Goal: Task Accomplishment & Management: Complete application form

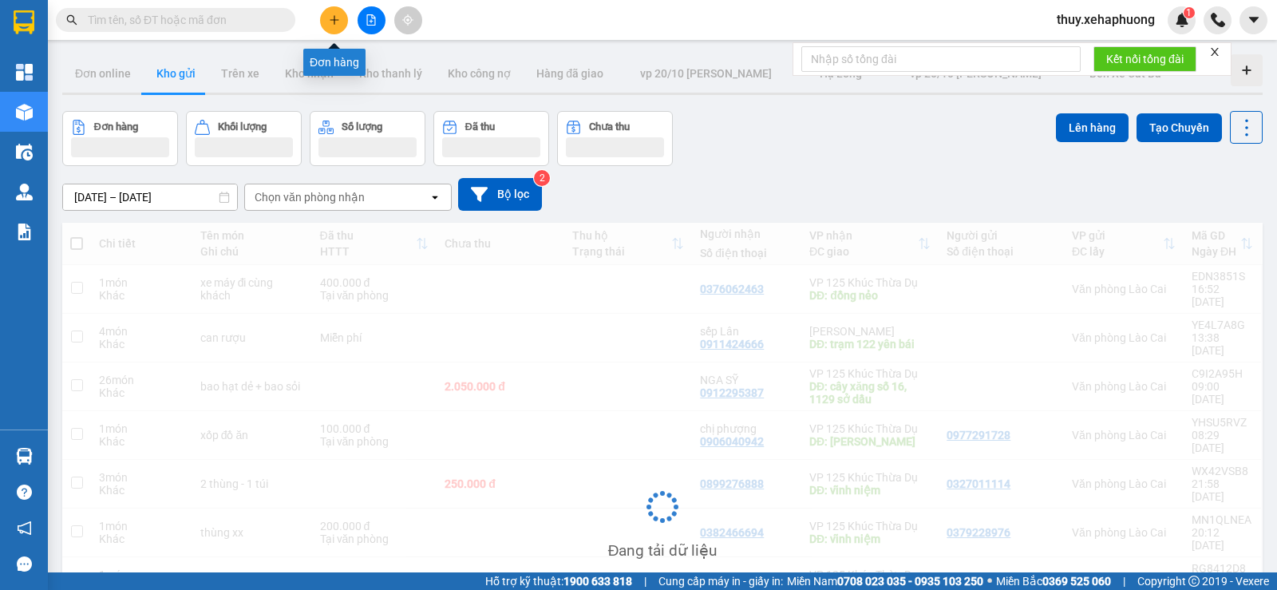
click at [341, 18] on button at bounding box center [334, 20] width 28 height 28
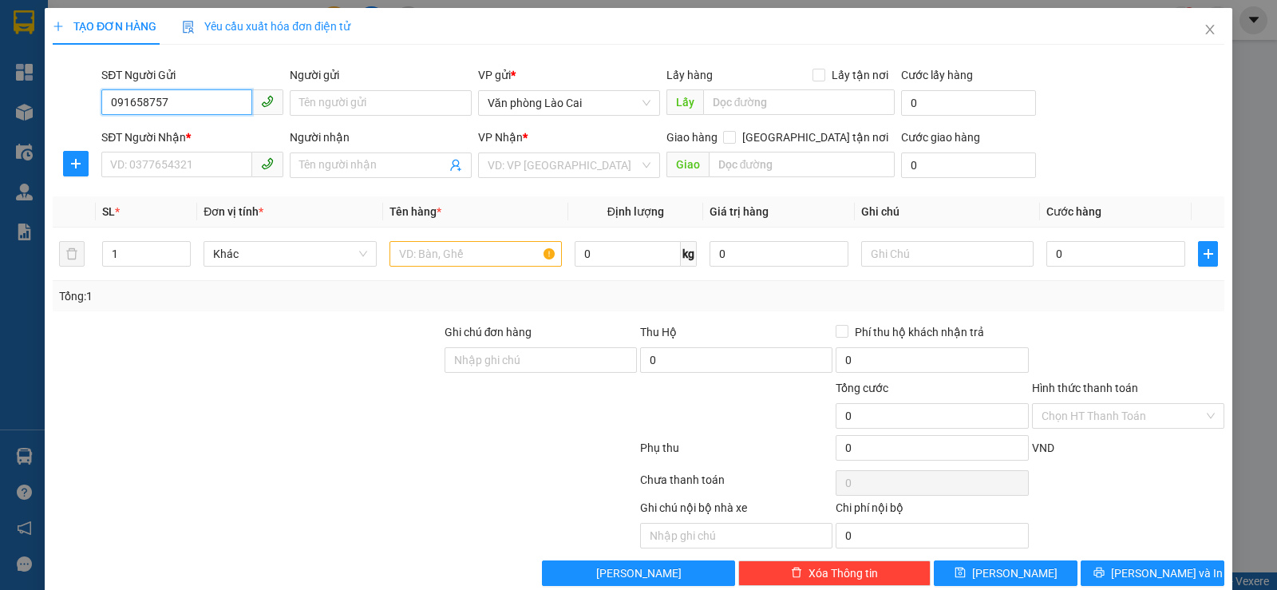
type input "0916587572"
click at [188, 132] on div "0916587572" at bounding box center [190, 135] width 161 height 18
type input "0904113279"
type input "c thuận"
type input "vĩnh niệm"
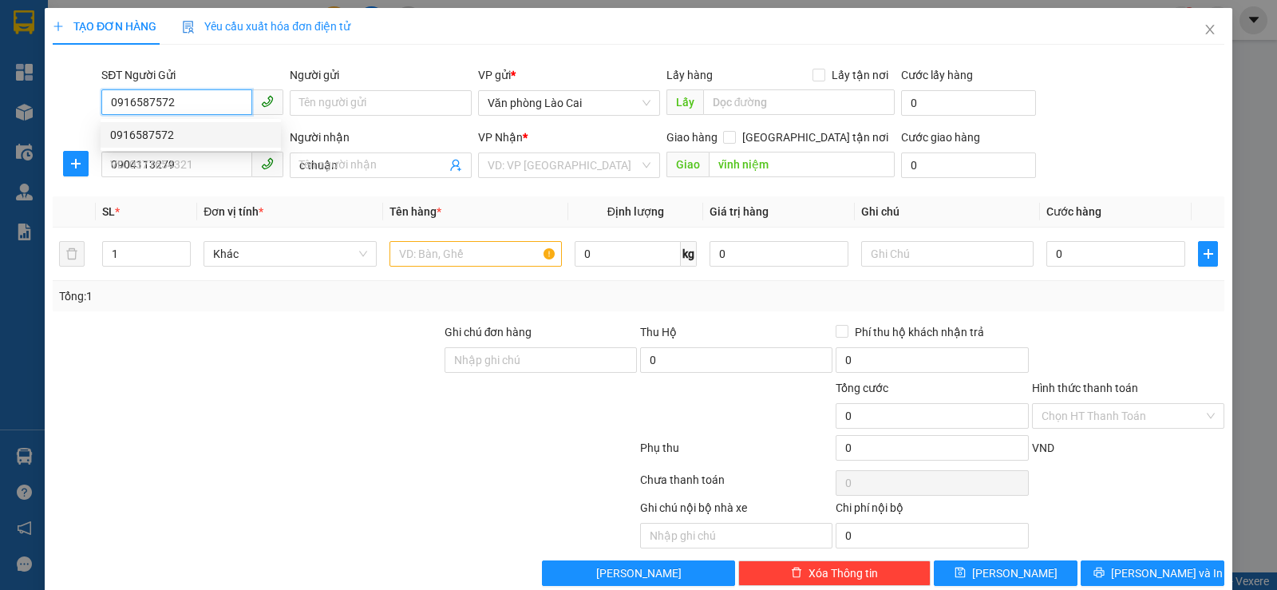
type input "100.000"
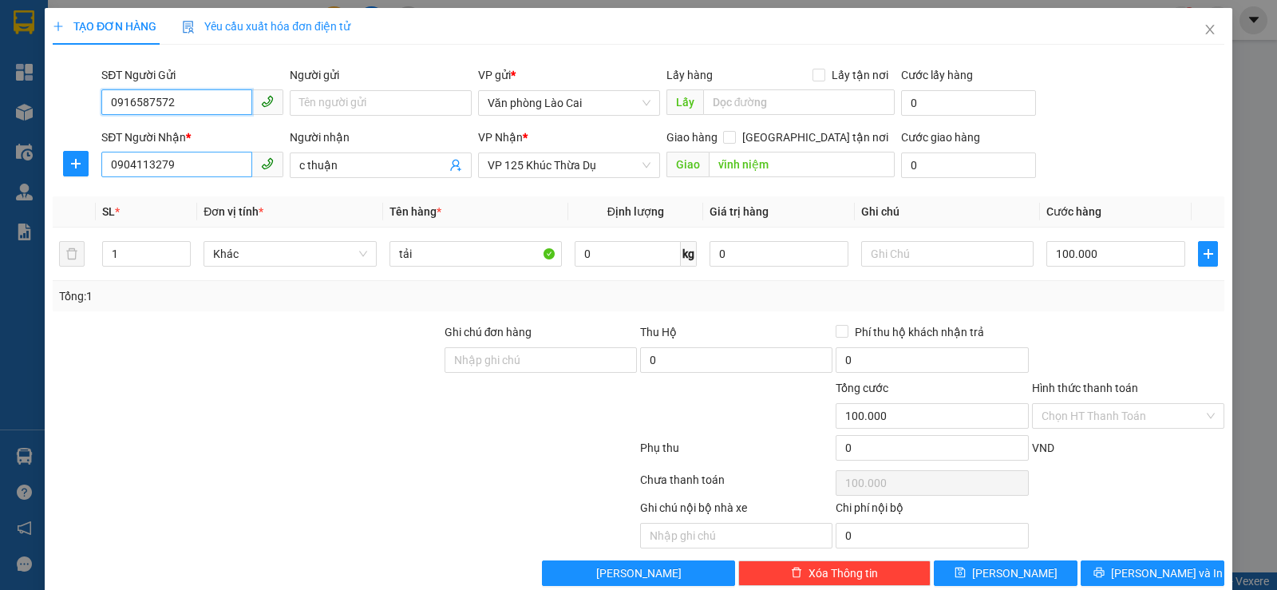
type input "0916587572"
click at [199, 161] on input "0904113279" at bounding box center [176, 165] width 151 height 26
type input "0964611169"
click at [186, 188] on div "0964611169" at bounding box center [190, 197] width 161 height 18
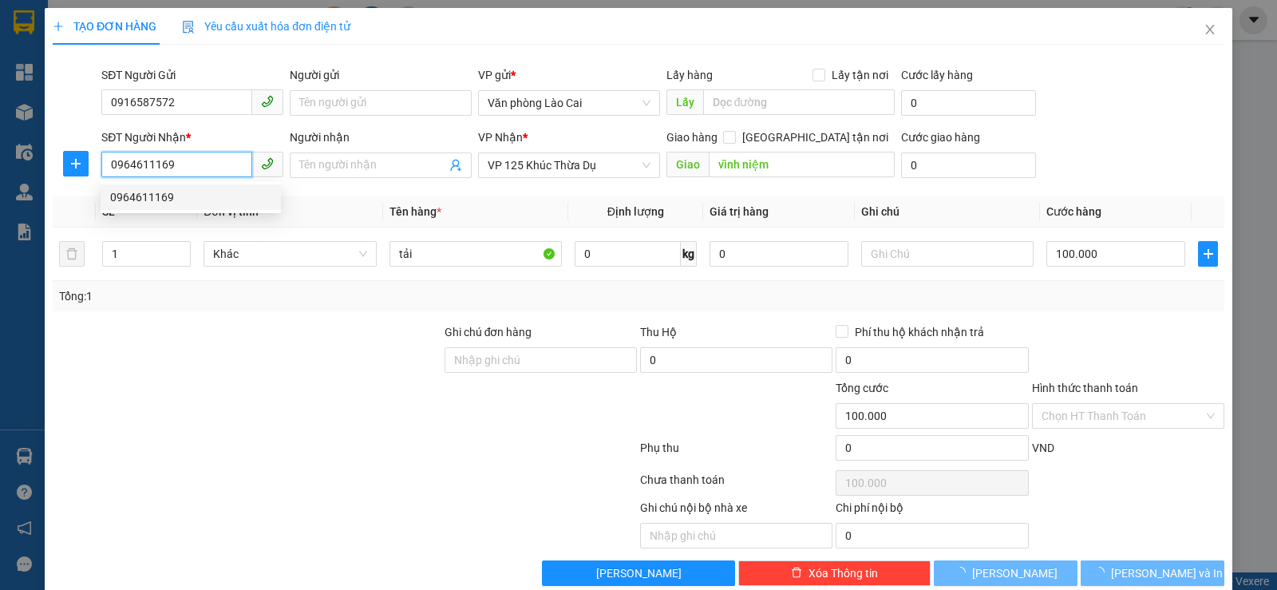
type input "80.000"
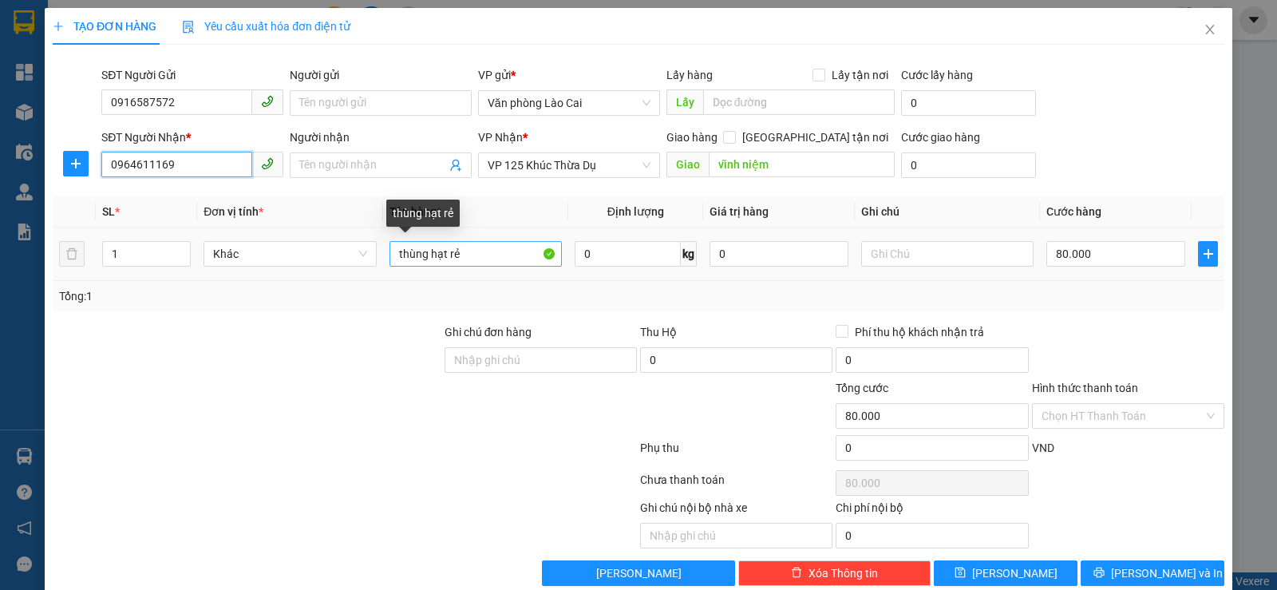
type input "0964611169"
click at [468, 255] on input "thùng hạt rẻ" at bounding box center [475, 254] width 172 height 26
type input "t"
type input "tải"
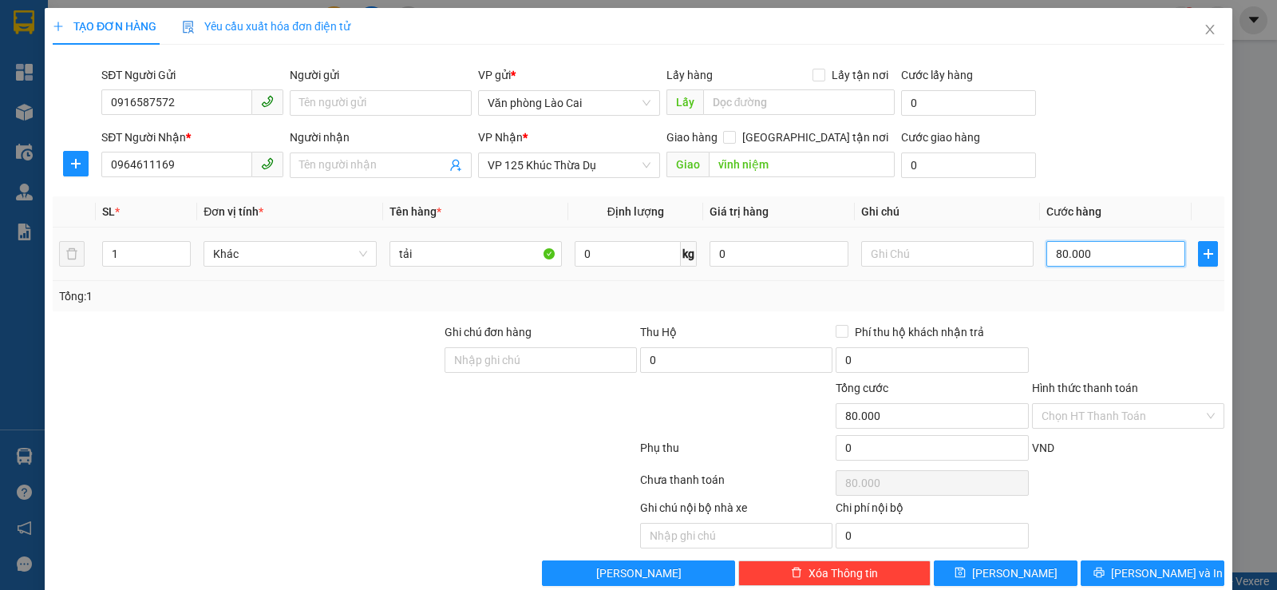
click at [1088, 253] on input "80.000" at bounding box center [1115, 254] width 139 height 26
type input "0"
click at [1046, 259] on input "0" at bounding box center [1115, 254] width 139 height 26
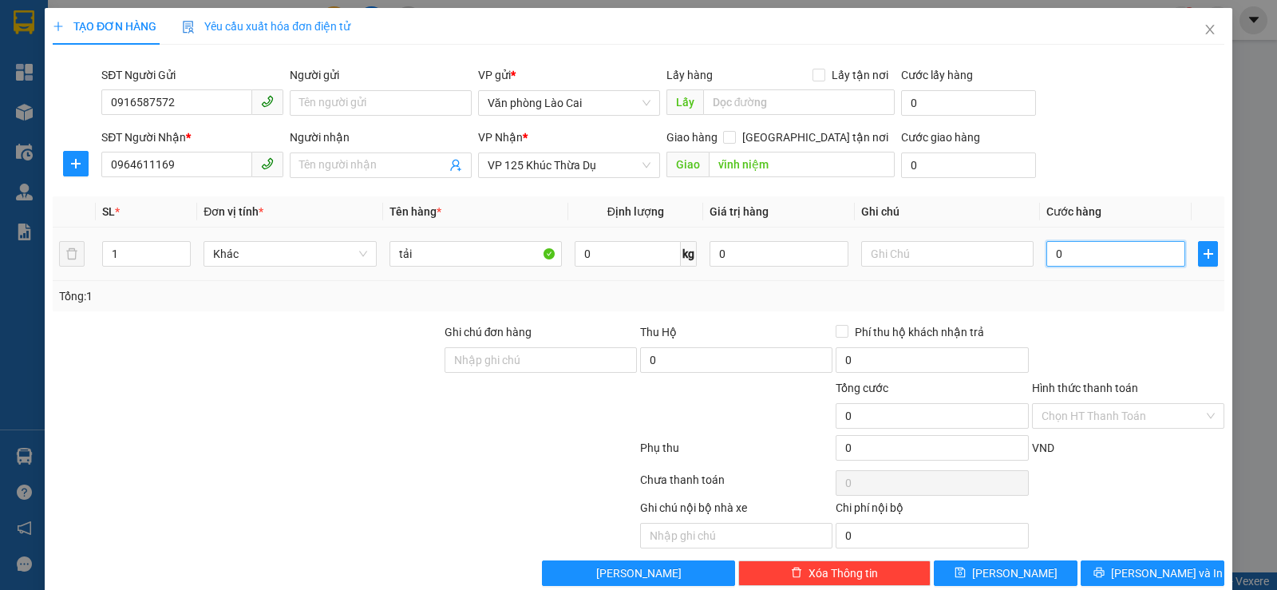
type input "10"
type input "150"
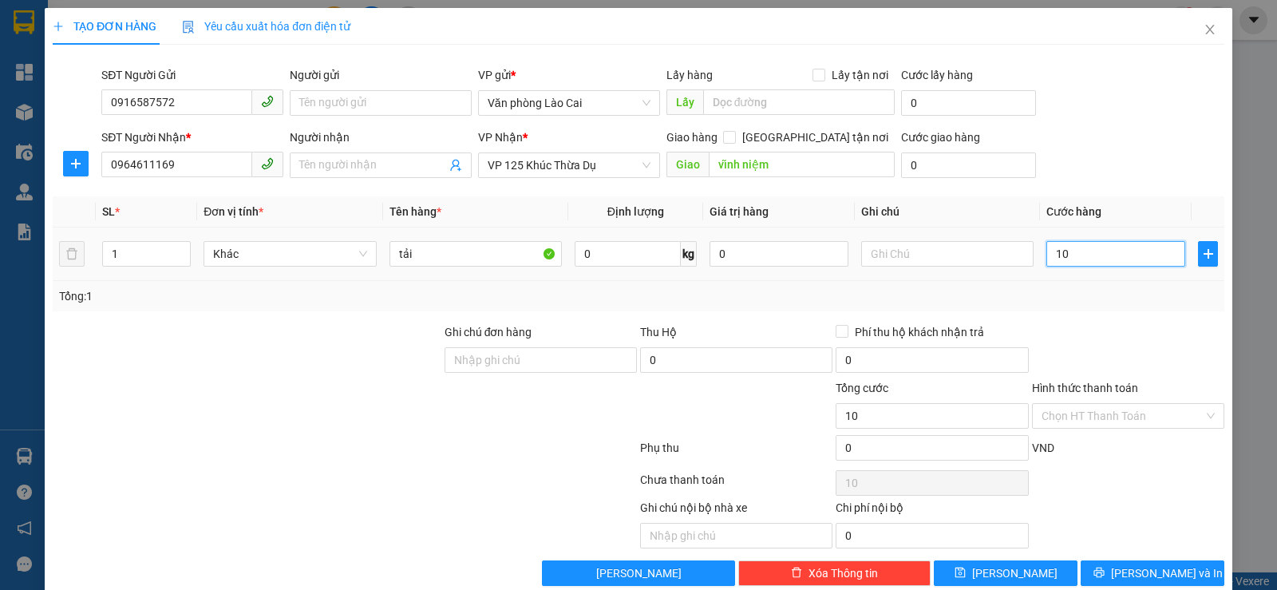
type input "150"
type input "1.500"
type input "15.000"
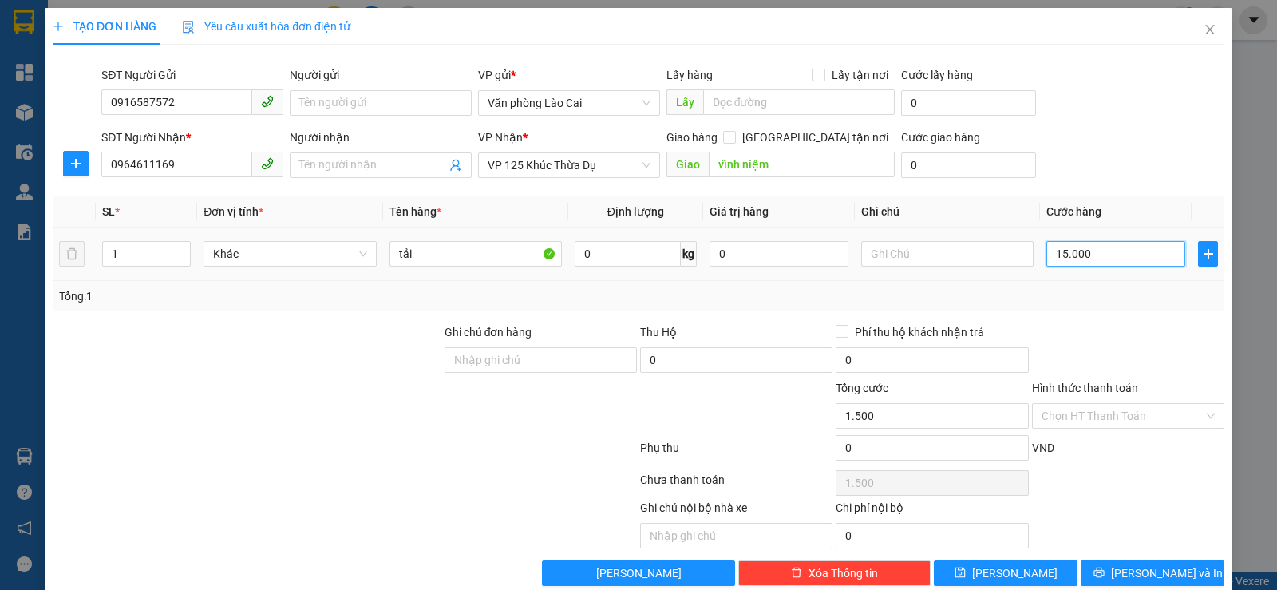
type input "15.000"
type input "150.000"
type input "1.500.000"
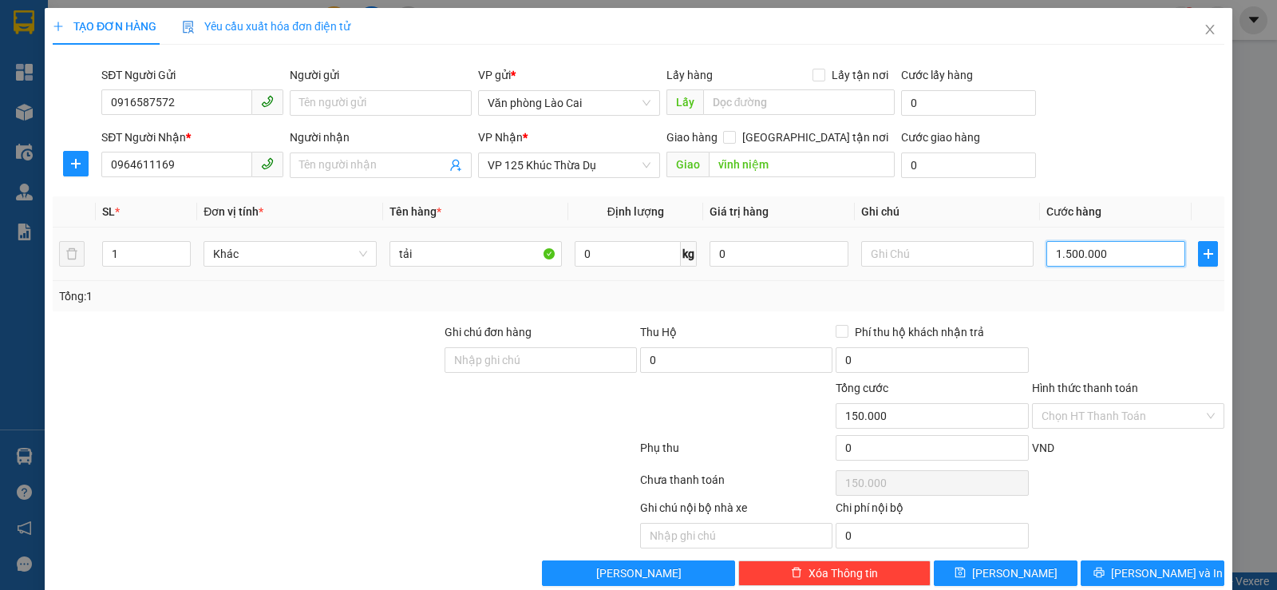
type input "1.500.000"
type input "150.000"
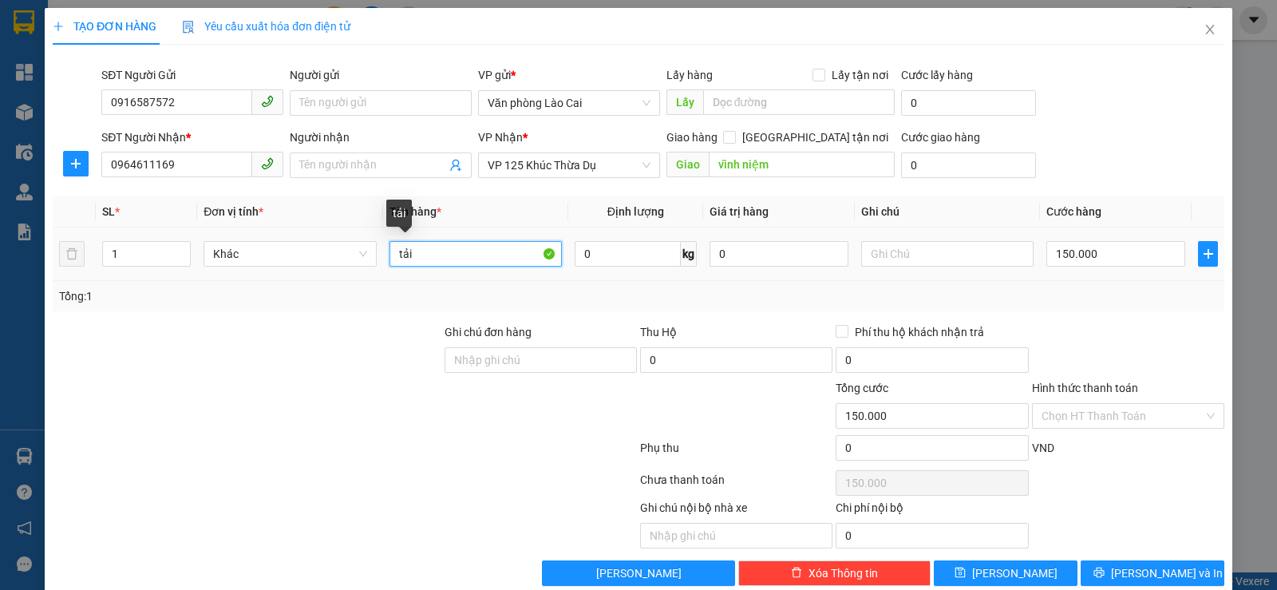
click at [525, 252] on input "tải" at bounding box center [475, 254] width 172 height 26
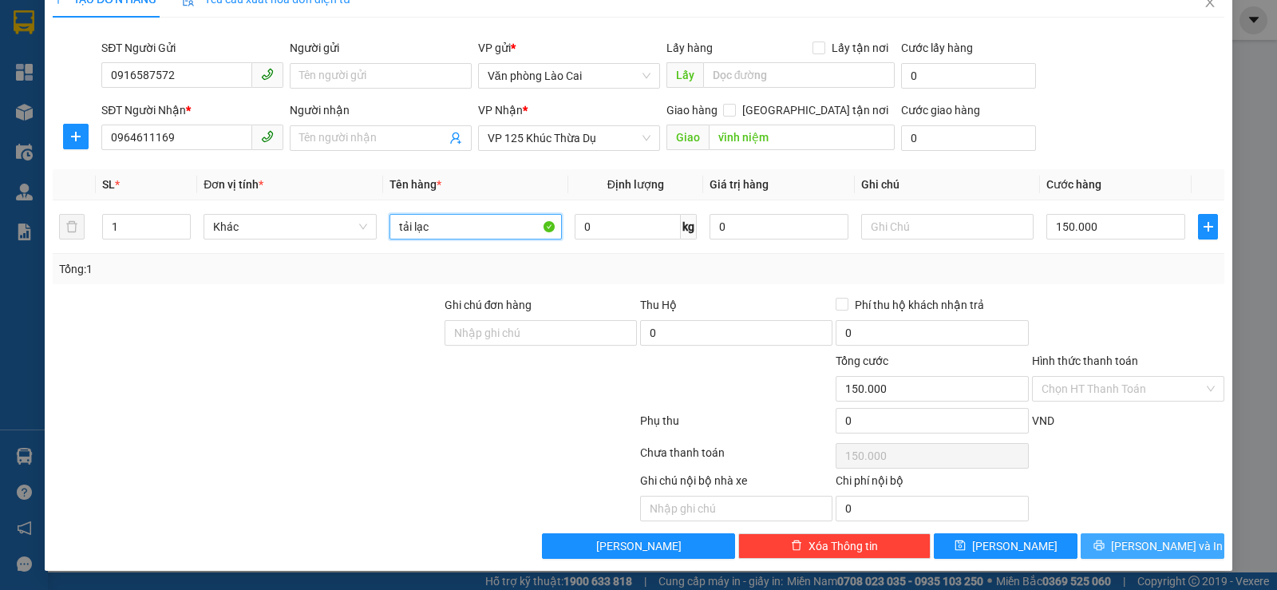
type input "tải lạc"
click at [1111, 535] on button "[PERSON_NAME] và In" at bounding box center [1152, 546] width 144 height 26
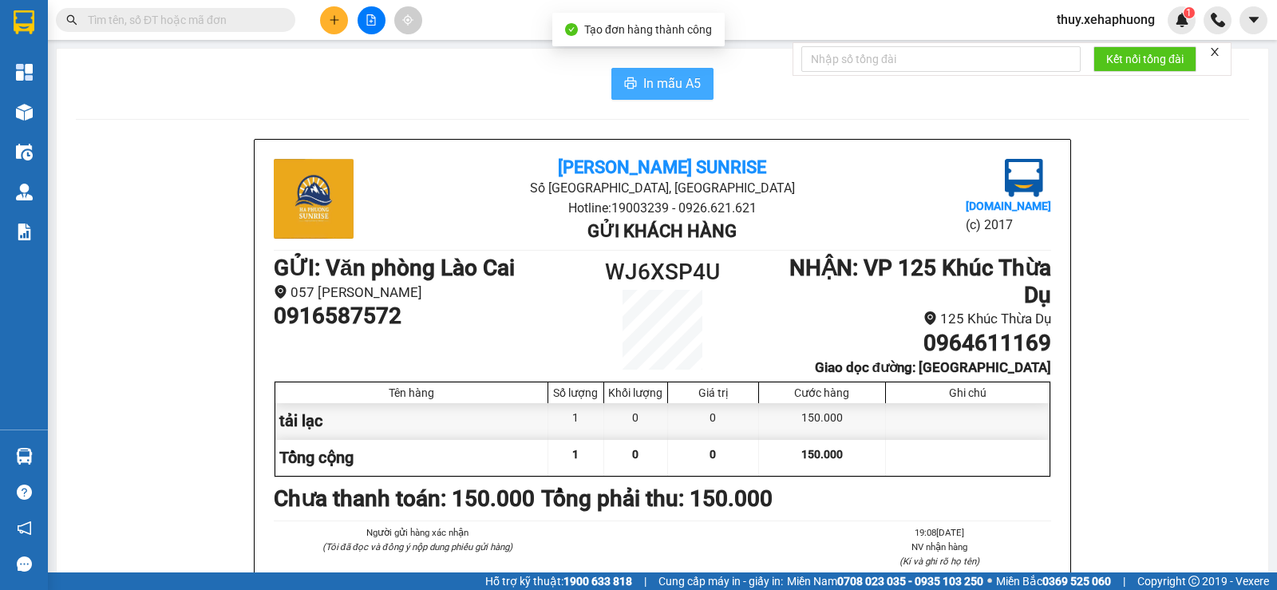
click at [627, 86] on icon "printer" at bounding box center [631, 82] width 12 height 11
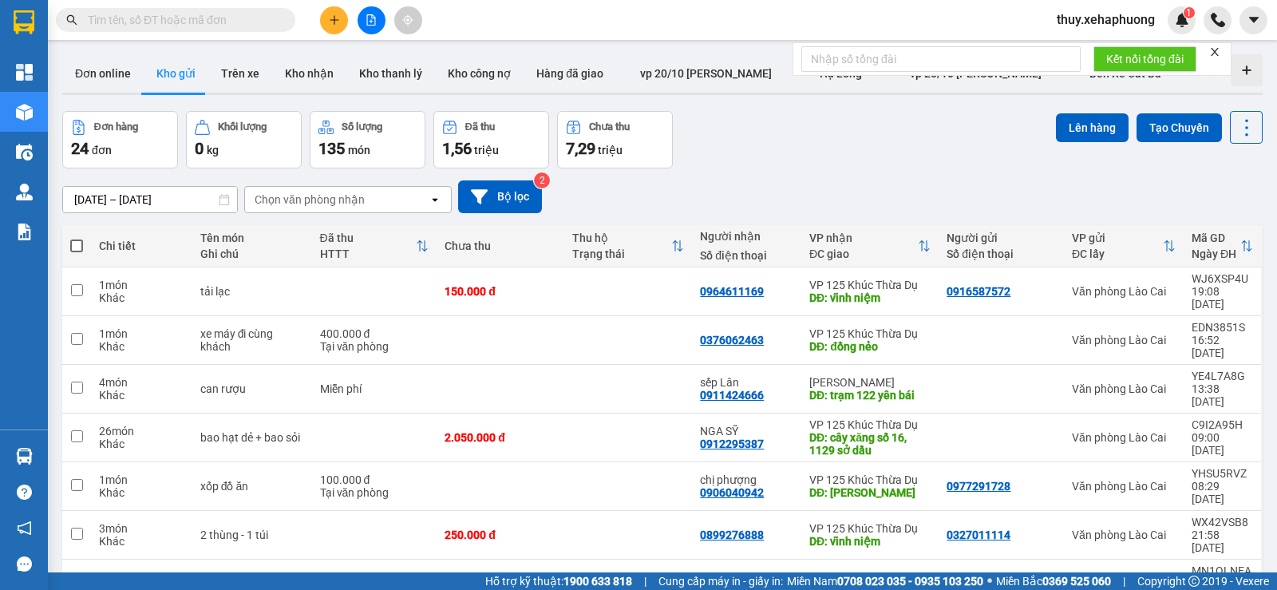
click at [333, 16] on icon "plus" at bounding box center [334, 19] width 11 height 11
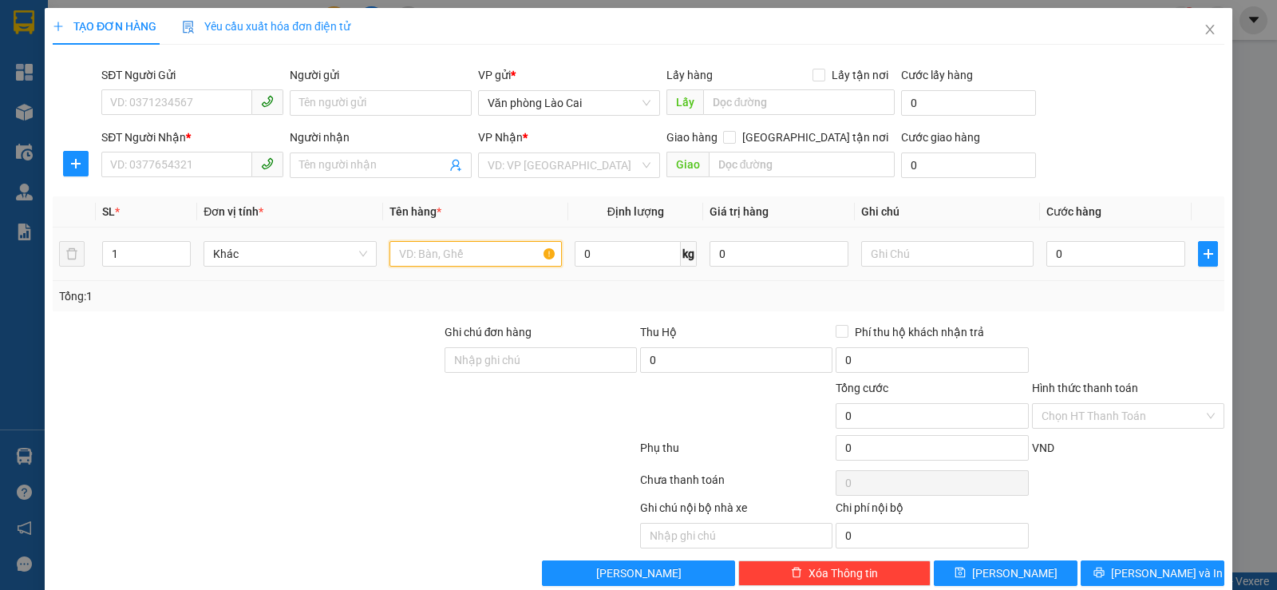
click at [397, 249] on input "text" at bounding box center [475, 254] width 172 height 26
type input "l"
type input "flycam"
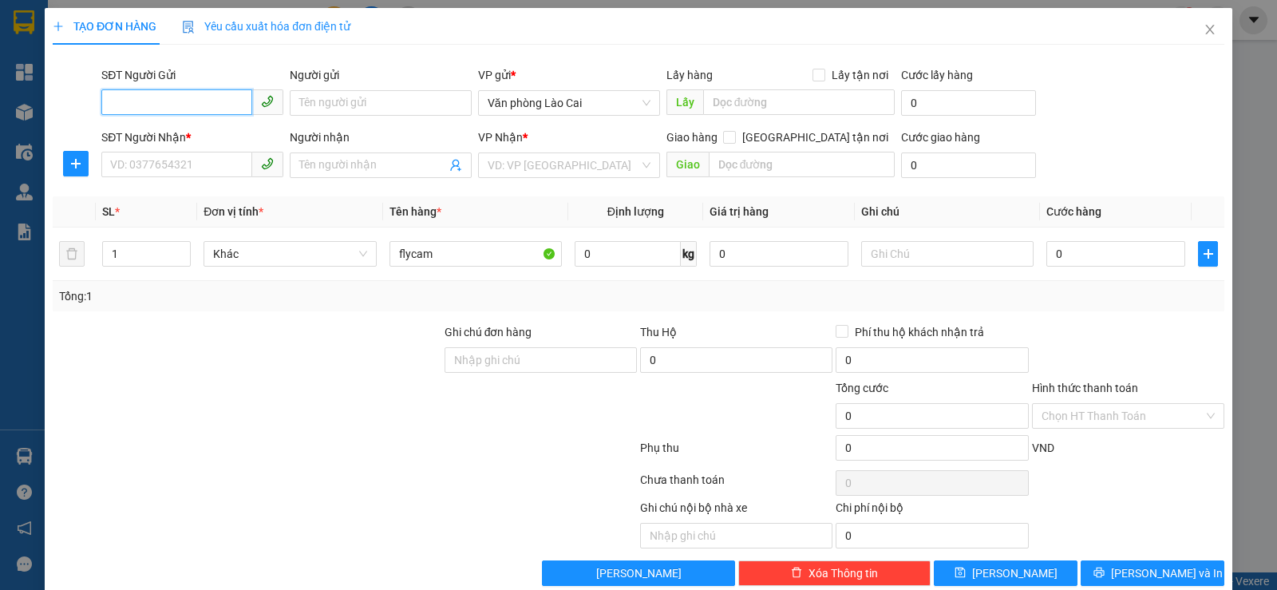
click at [159, 101] on input "SĐT Người Gửi" at bounding box center [176, 102] width 151 height 26
type input "0326314650"
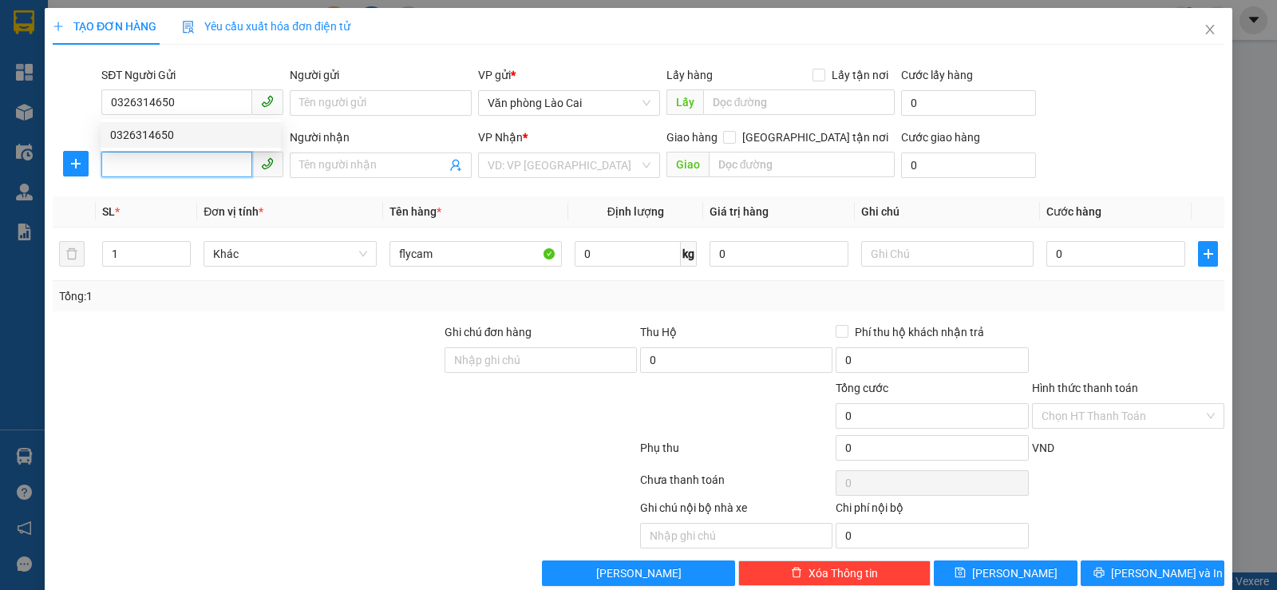
click at [172, 165] on input "SĐT Người Nhận *" at bounding box center [176, 165] width 151 height 26
click at [602, 162] on input "search" at bounding box center [563, 165] width 152 height 24
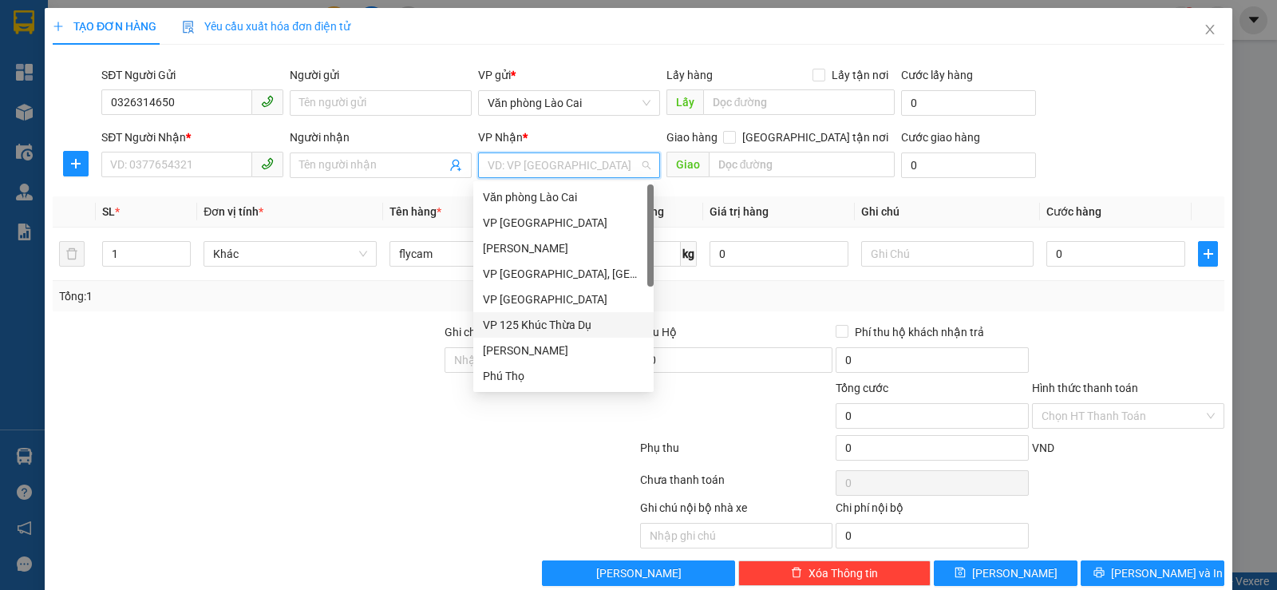
drag, startPoint x: 566, startPoint y: 324, endPoint x: 578, endPoint y: 309, distance: 19.3
click at [566, 324] on div "VP 125 Khúc Thừa Dụ" at bounding box center [563, 325] width 161 height 18
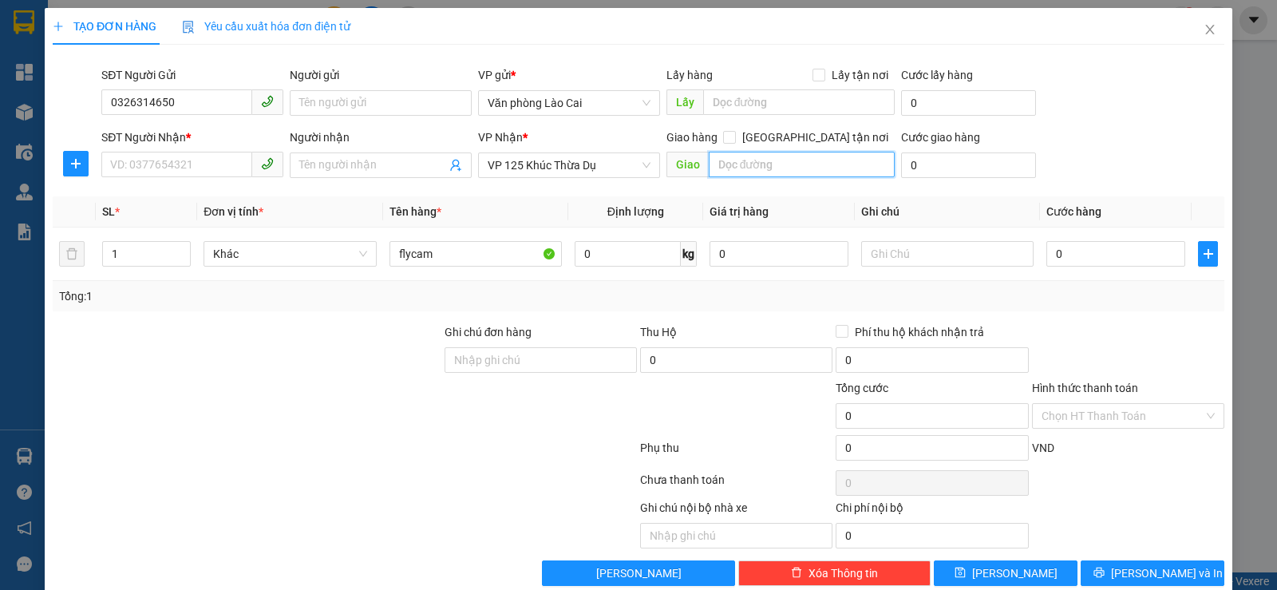
click at [722, 160] on input "text" at bounding box center [801, 165] width 187 height 26
type input "vĩnh niệm"
click at [1048, 255] on input "0" at bounding box center [1115, 254] width 139 height 26
click at [1048, 254] on input "0" at bounding box center [1115, 254] width 139 height 26
click at [173, 168] on input "SĐT Người Nhận *" at bounding box center [176, 165] width 151 height 26
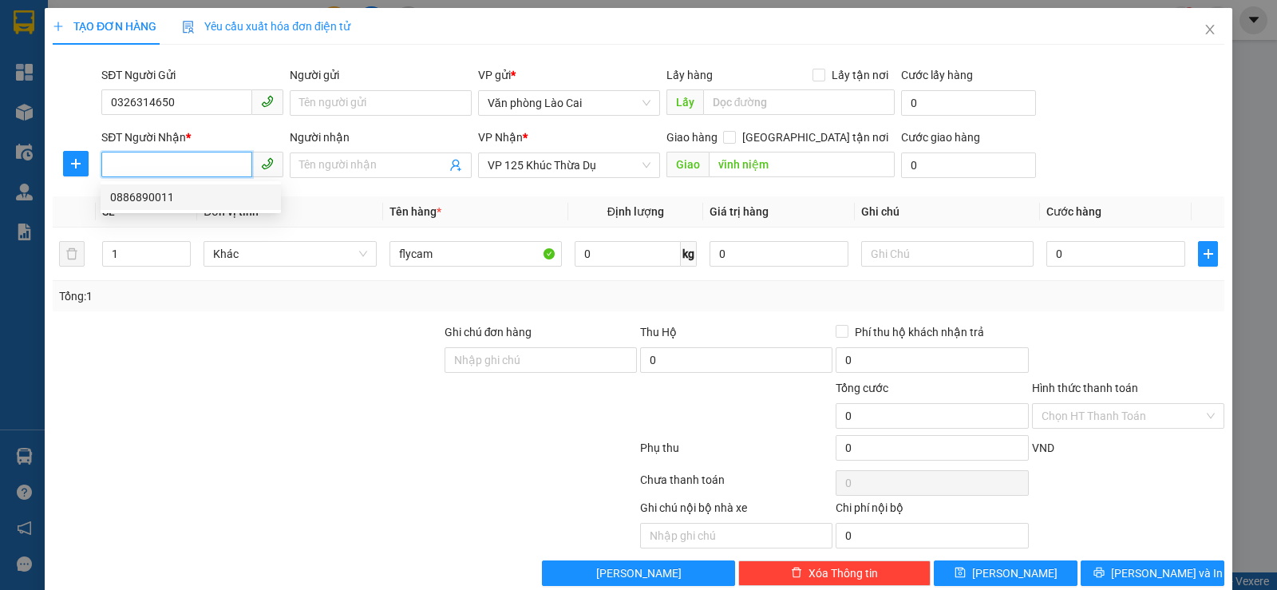
click at [152, 197] on div "0886890011" at bounding box center [190, 197] width 161 height 18
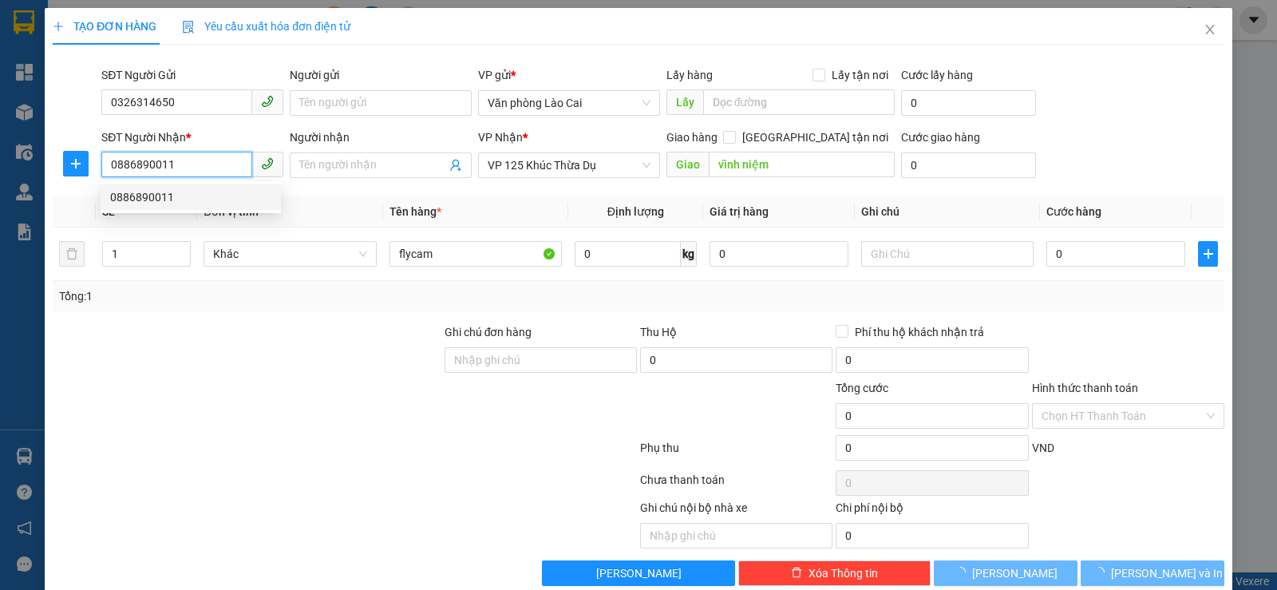
type input "0886890011"
type input "022 võ nguyên giáp"
type input "100.000"
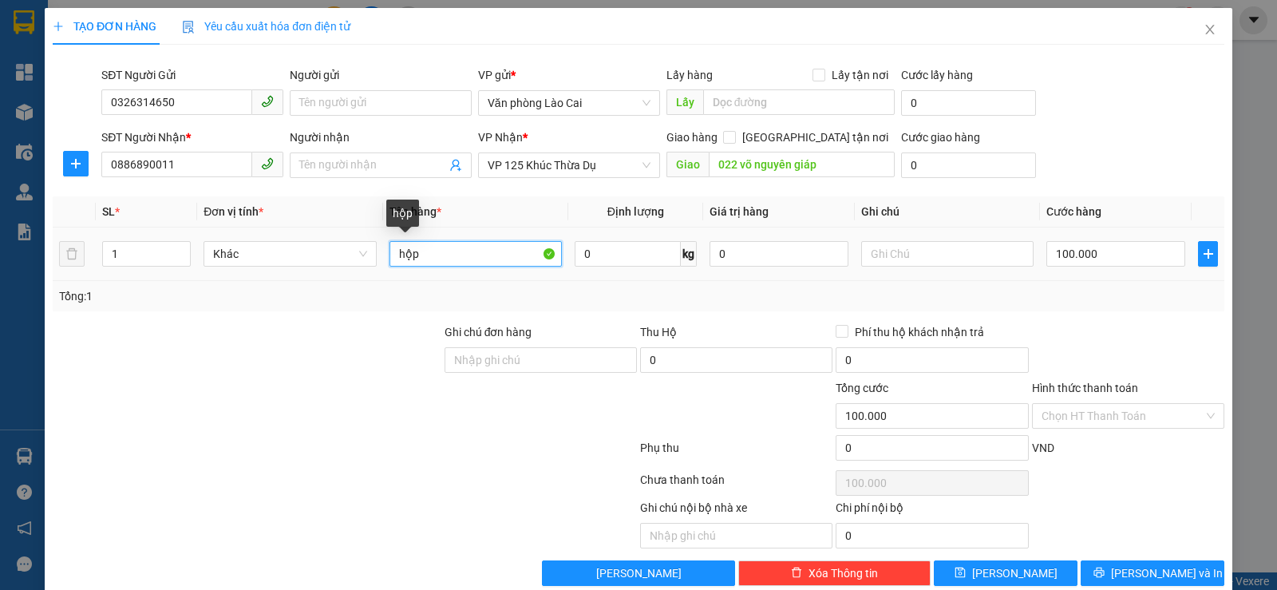
click at [465, 252] on input "hộp" at bounding box center [475, 254] width 172 height 26
type input "hộp flycam"
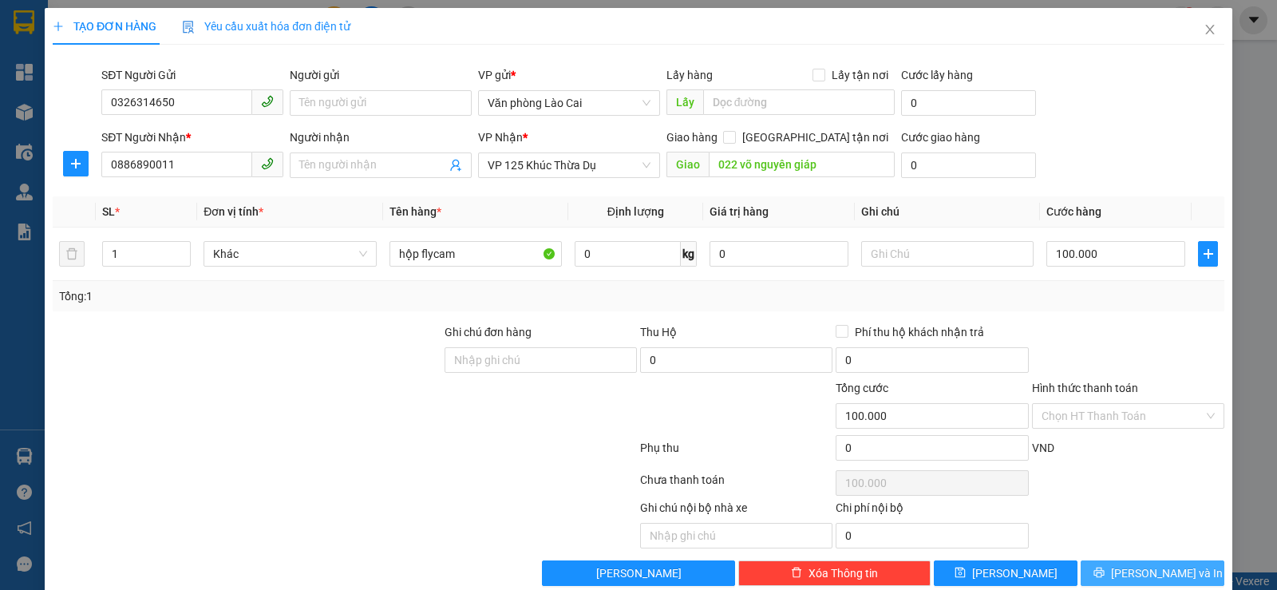
click at [1166, 572] on span "[PERSON_NAME] và In" at bounding box center [1167, 573] width 112 height 18
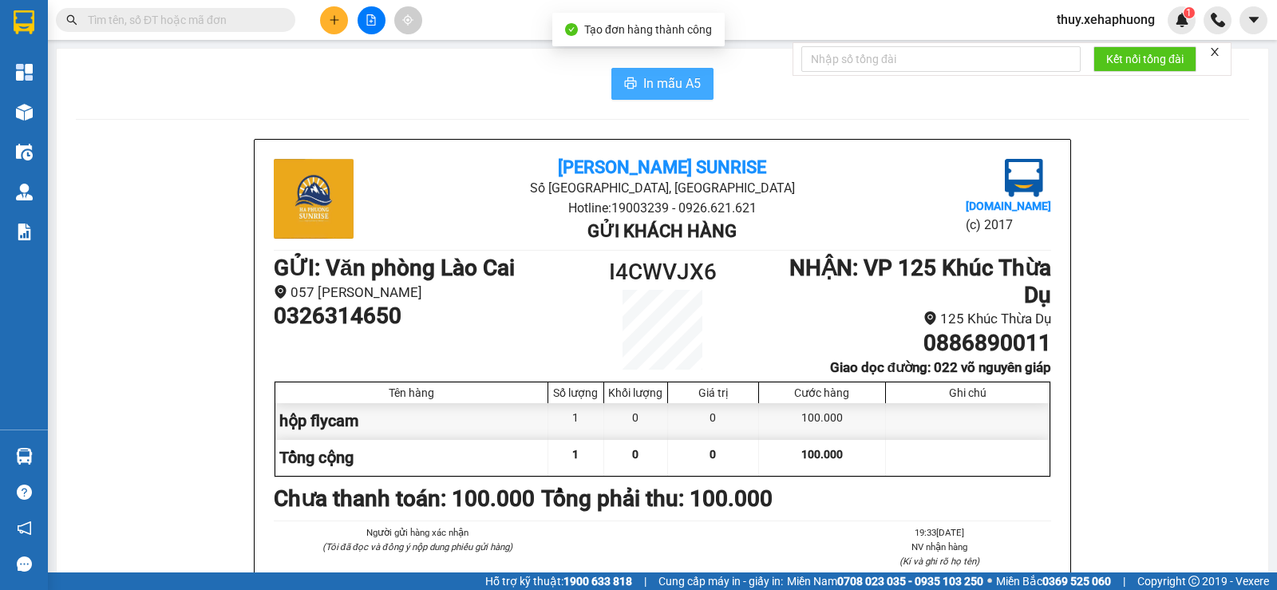
click at [670, 86] on span "In mẫu A5" at bounding box center [671, 83] width 57 height 20
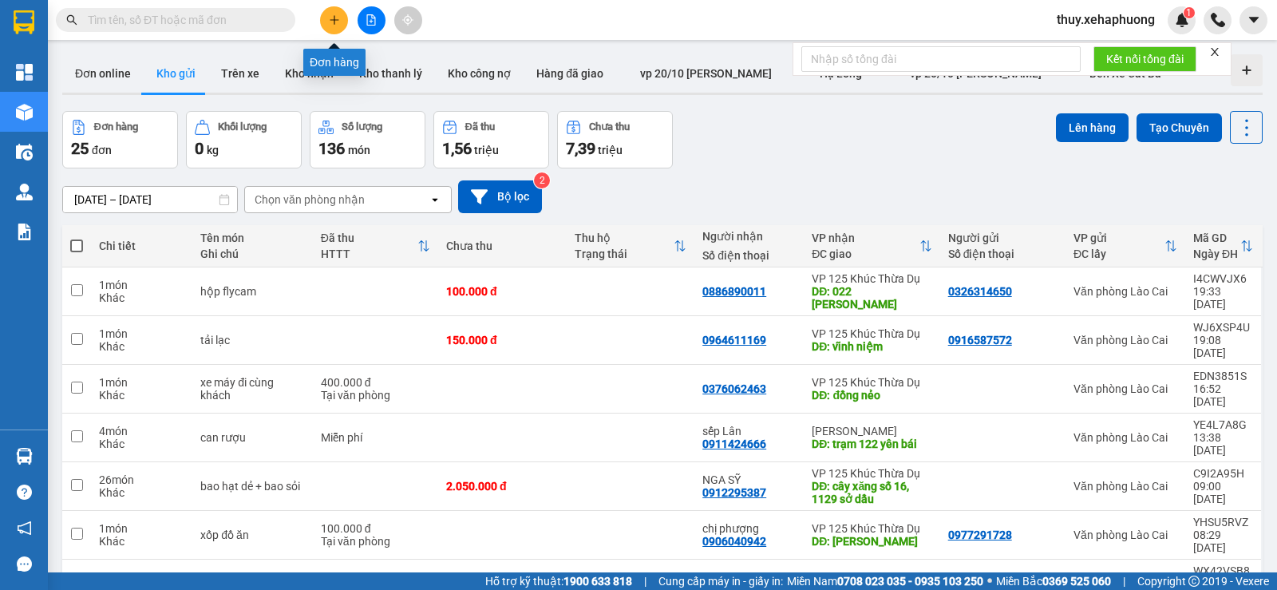
click at [329, 23] on icon "plus" at bounding box center [334, 19] width 11 height 11
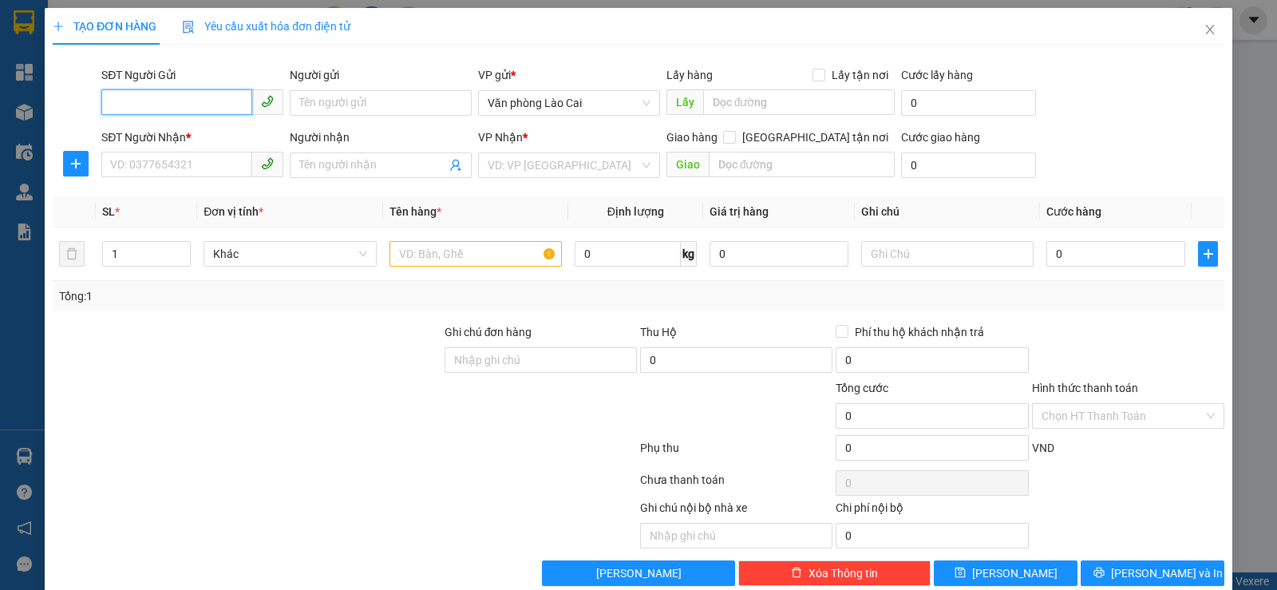
click at [209, 103] on input "SĐT Người Gửi" at bounding box center [176, 102] width 151 height 26
click at [181, 165] on input "SĐT Người Nhận *" at bounding box center [176, 165] width 151 height 26
type input "0968810604"
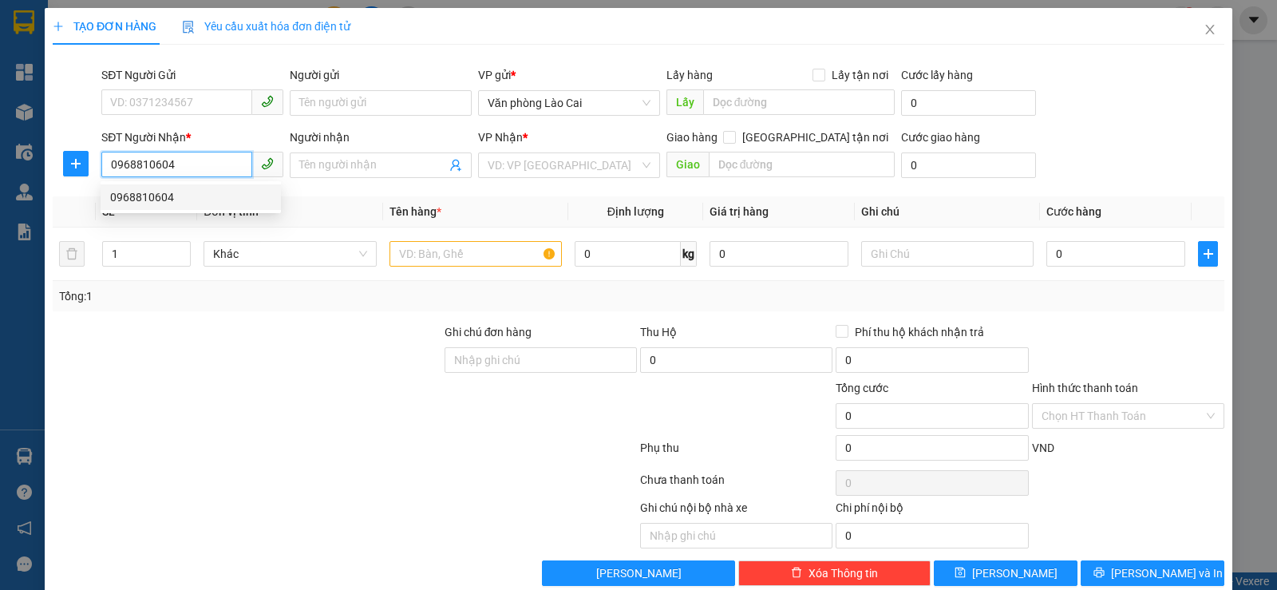
click at [197, 184] on div "0968810604" at bounding box center [191, 197] width 180 height 26
type input "vĩnh niệm"
type input "100.000"
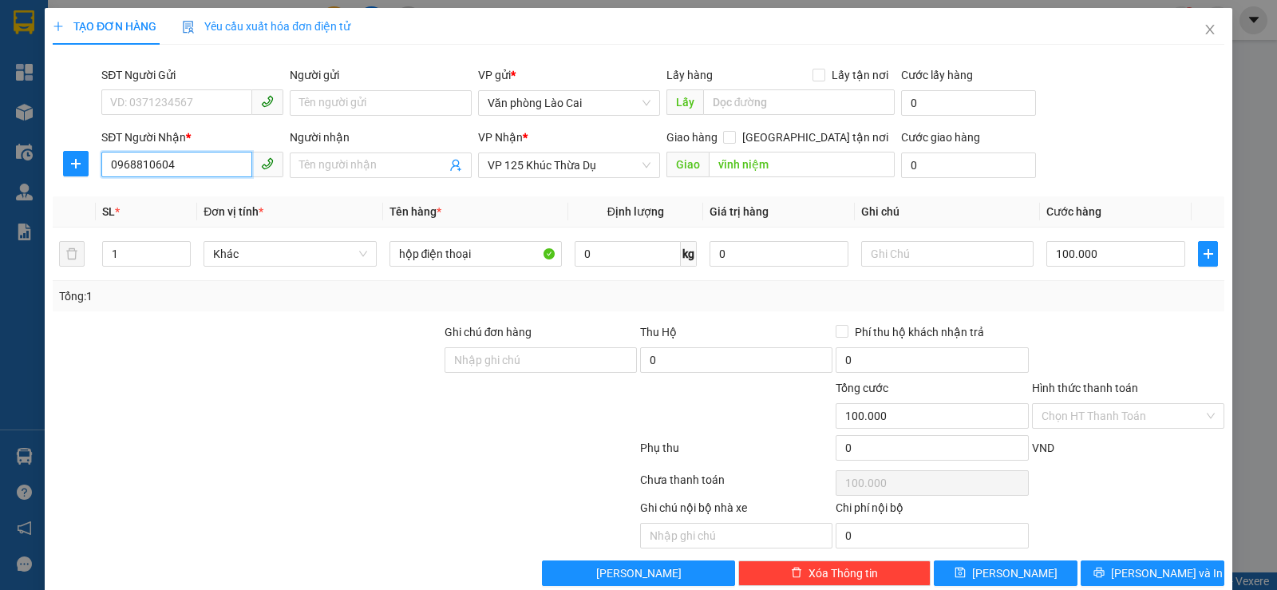
scroll to position [27, 0]
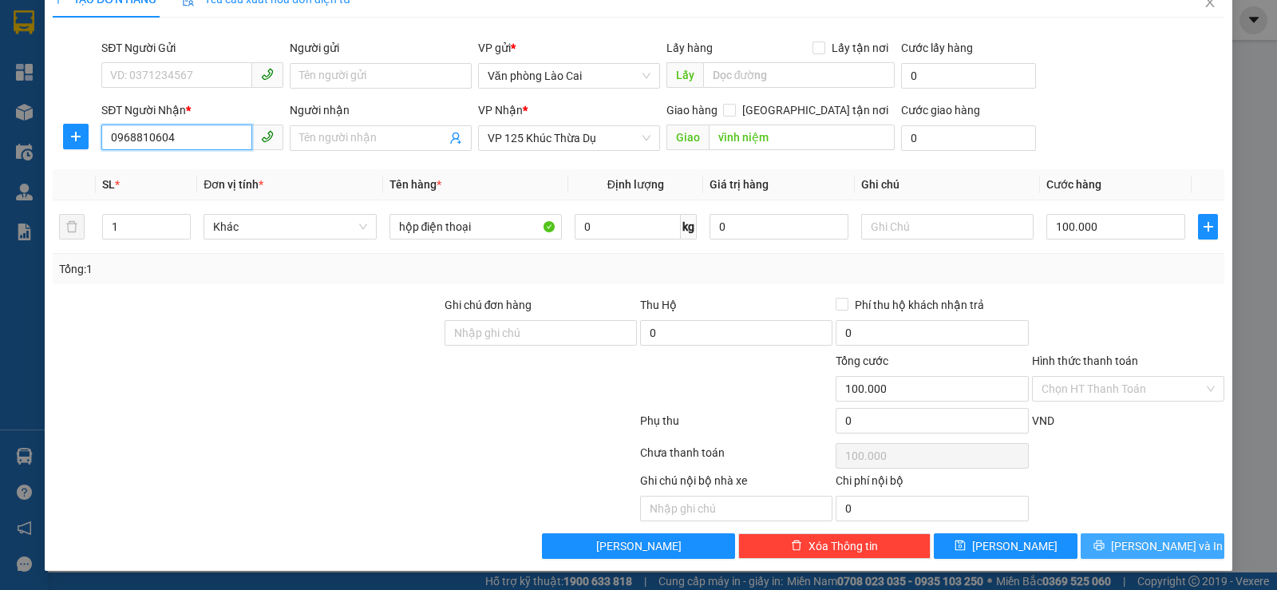
type input "0968810604"
click at [1172, 540] on span "[PERSON_NAME] và In" at bounding box center [1167, 546] width 112 height 18
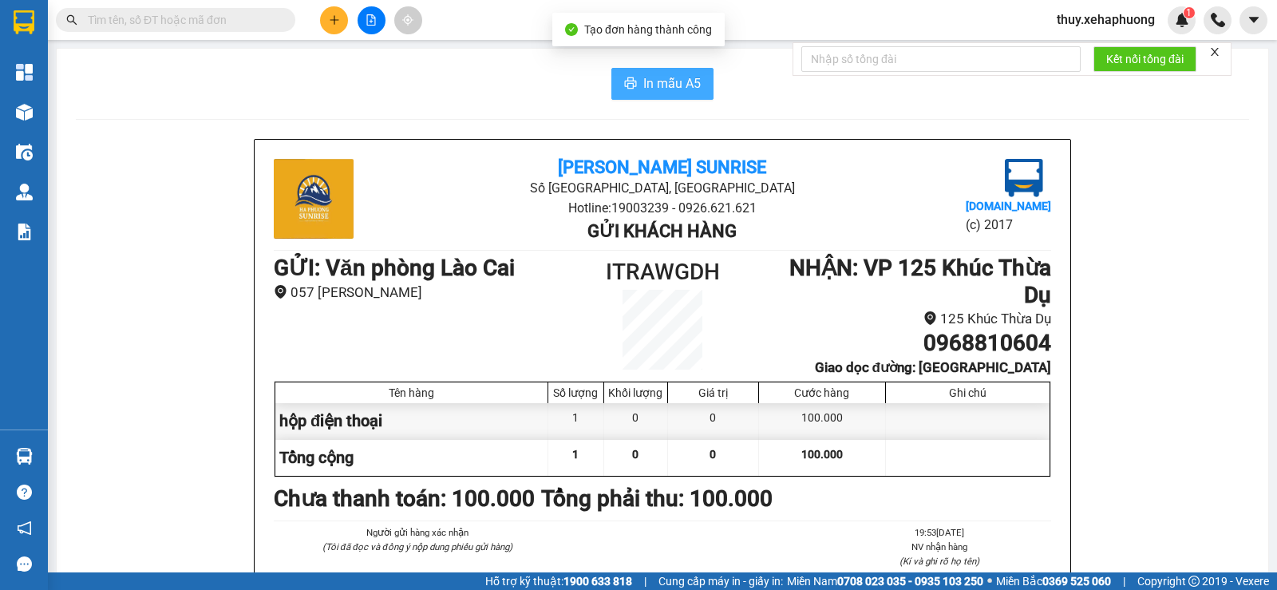
click at [681, 77] on span "In mẫu A5" at bounding box center [671, 83] width 57 height 20
click at [681, 84] on span "In mẫu A5" at bounding box center [671, 83] width 57 height 20
